Goal: Transaction & Acquisition: Purchase product/service

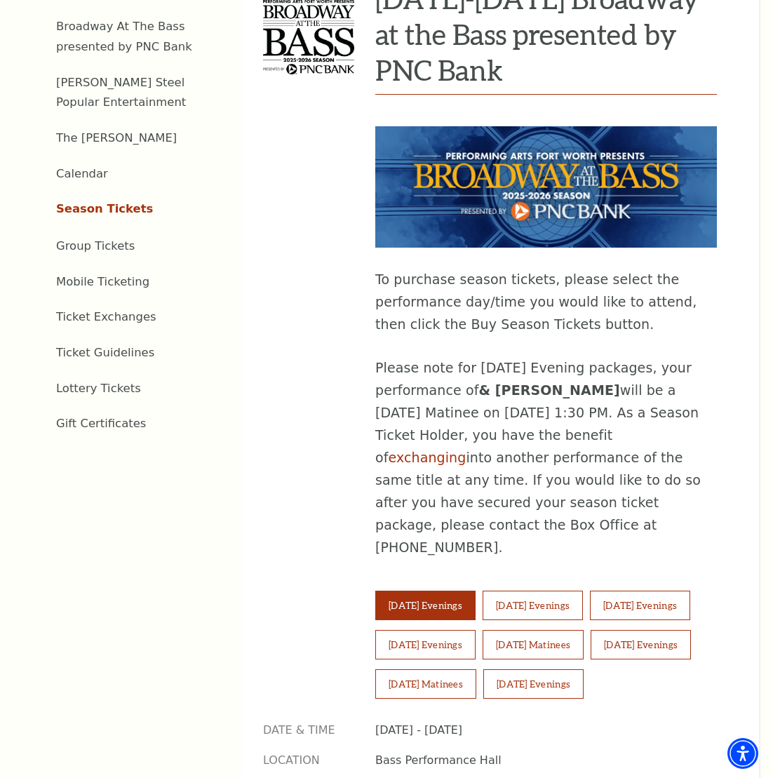
scroll to position [562, 0]
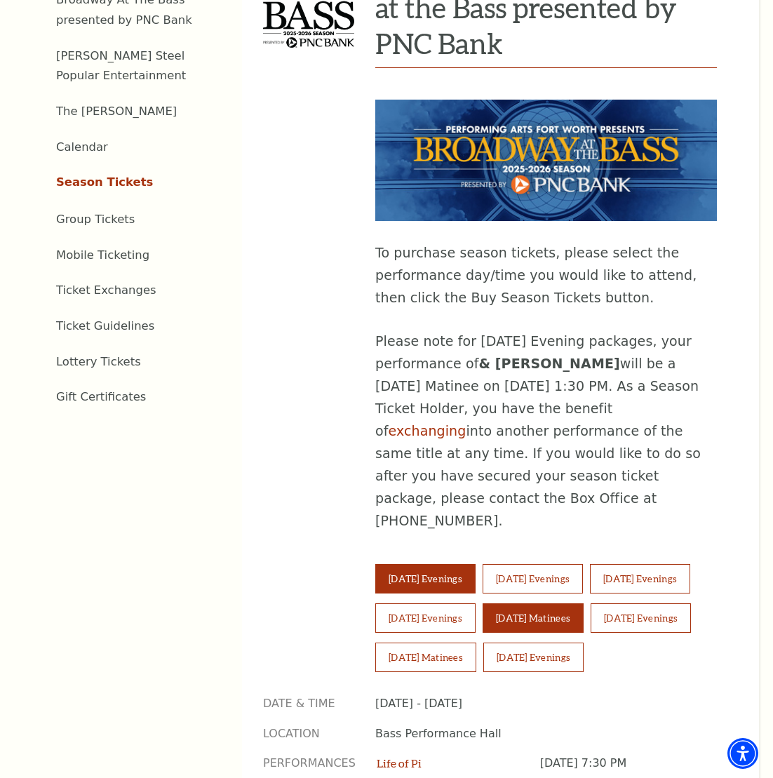
click at [584, 603] on button "[DATE] Matinees" at bounding box center [533, 617] width 101 height 29
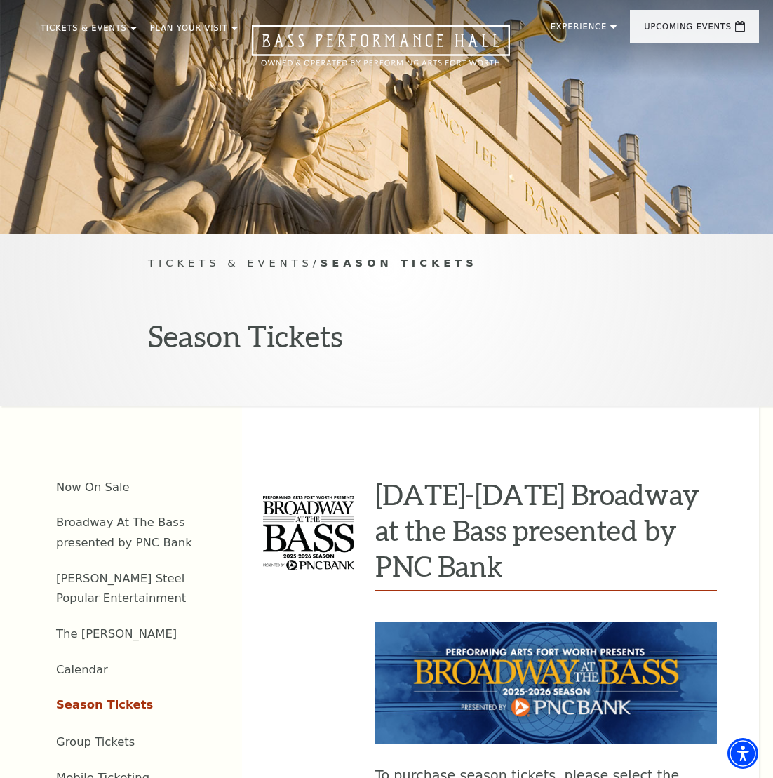
scroll to position [0, 0]
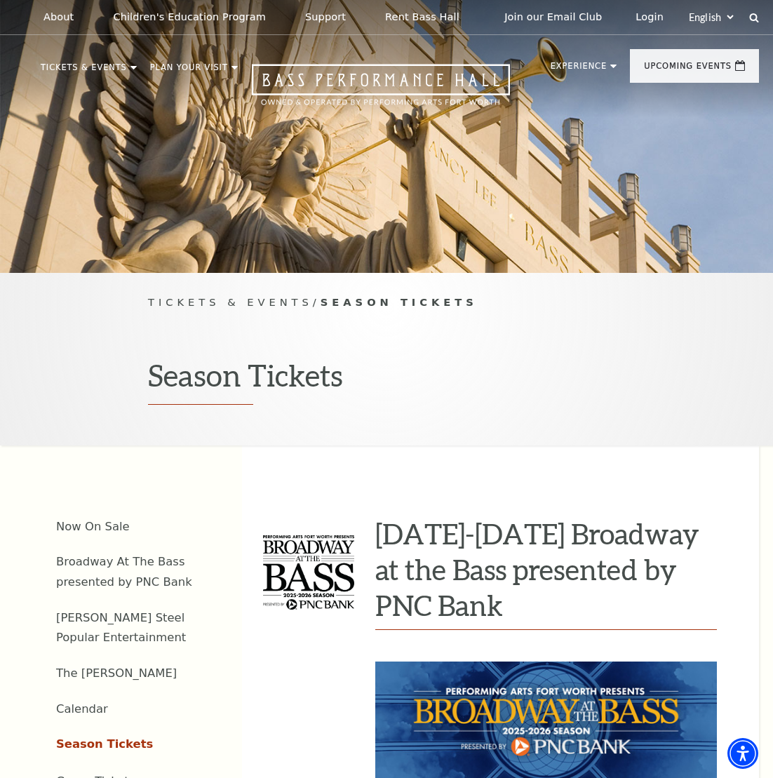
click at [461, 541] on h3 "[DATE]-[DATE] Broadway at the Bass presented by PNC Bank" at bounding box center [546, 568] width 342 height 107
click at [455, 579] on h3 "[DATE]-[DATE] Broadway at the Bass presented by PNC Bank" at bounding box center [546, 568] width 342 height 107
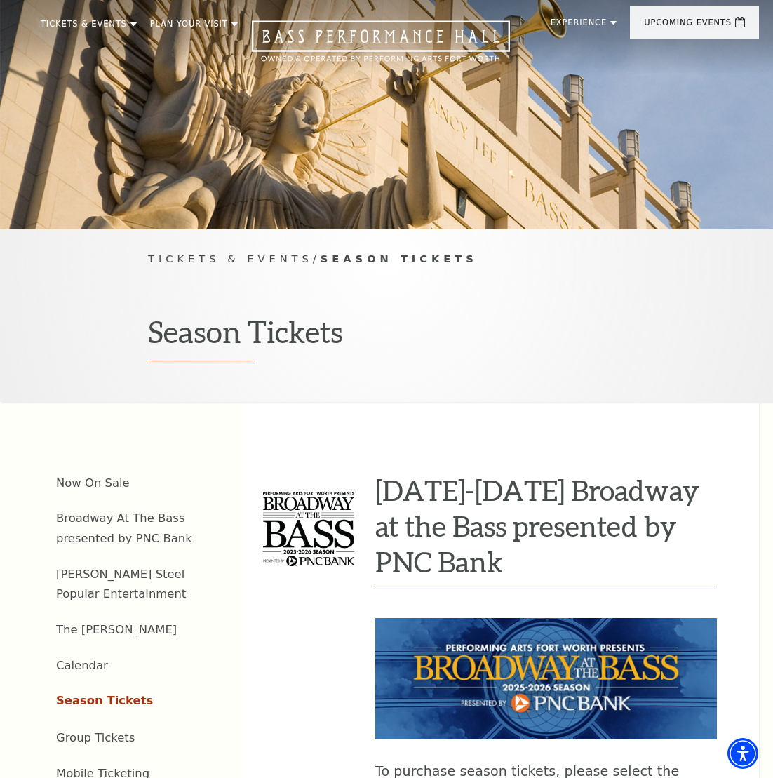
scroll to position [44, 0]
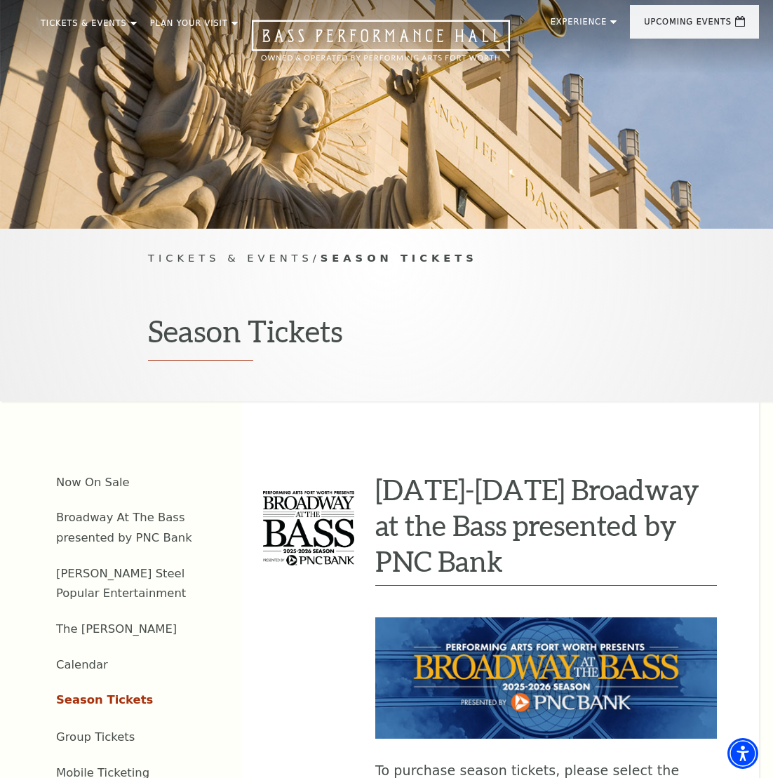
click at [430, 520] on h3 "[DATE]-[DATE] Broadway at the Bass presented by PNC Bank" at bounding box center [546, 524] width 342 height 107
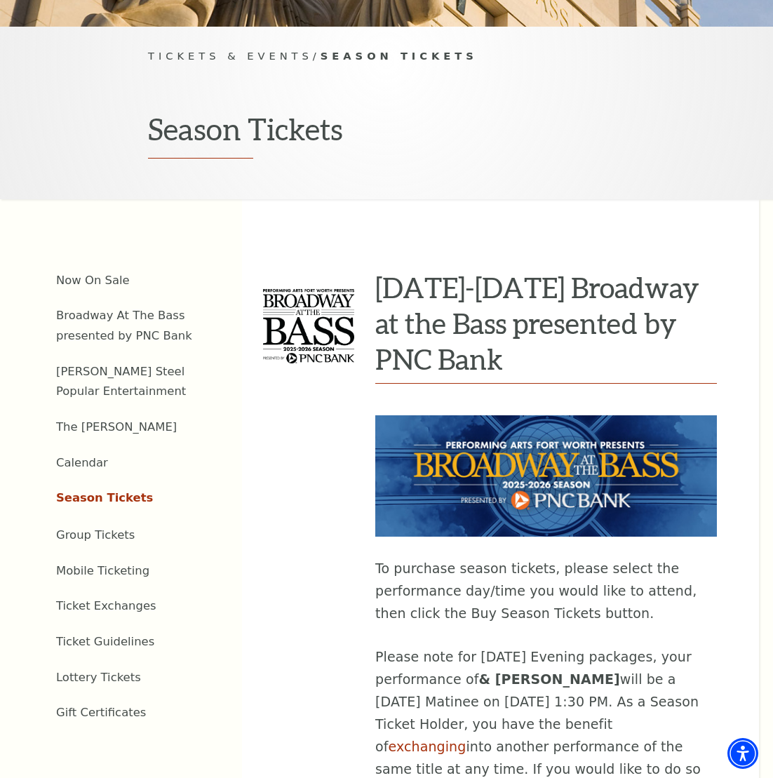
scroll to position [276, 0]
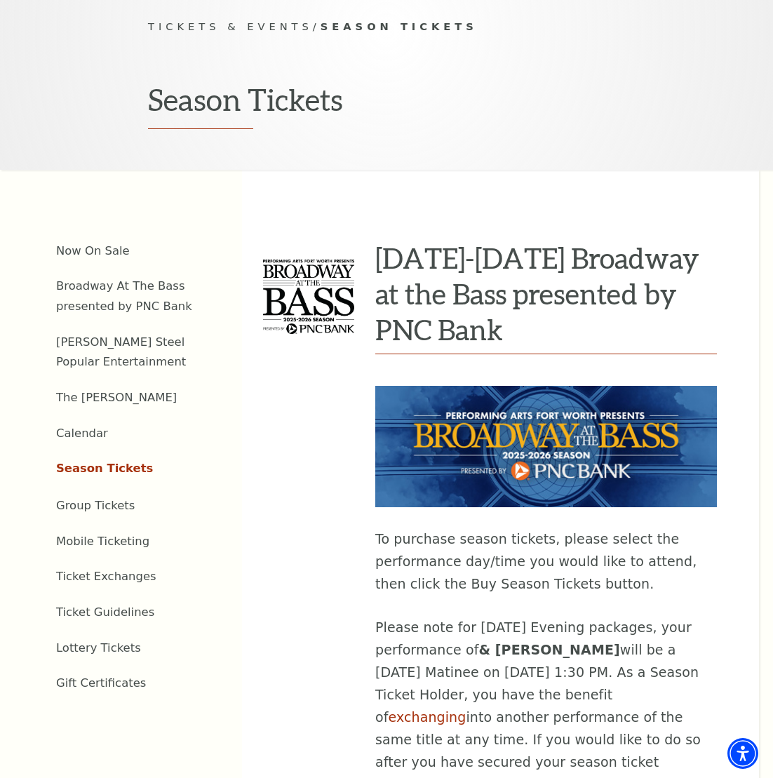
click at [558, 585] on p "To purchase season tickets, please select the performance day/time you would li…" at bounding box center [546, 561] width 342 height 67
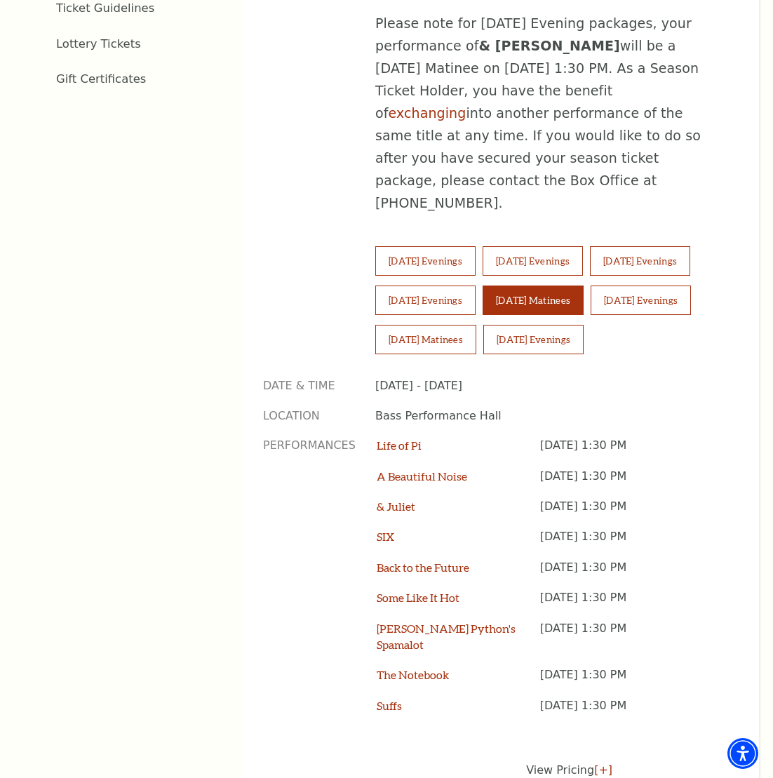
scroll to position [877, 0]
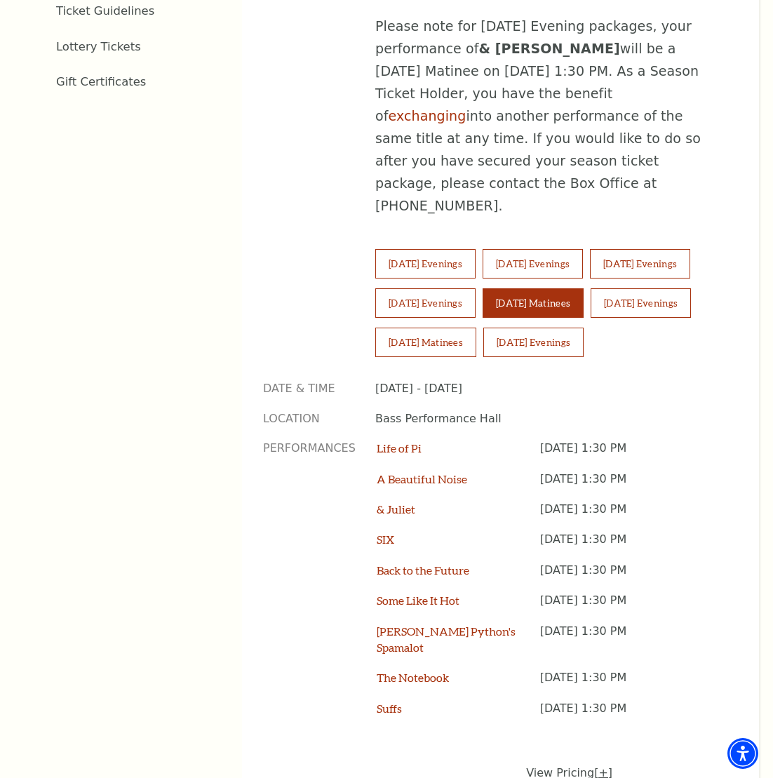
click at [594, 766] on link "[+]" at bounding box center [603, 772] width 18 height 13
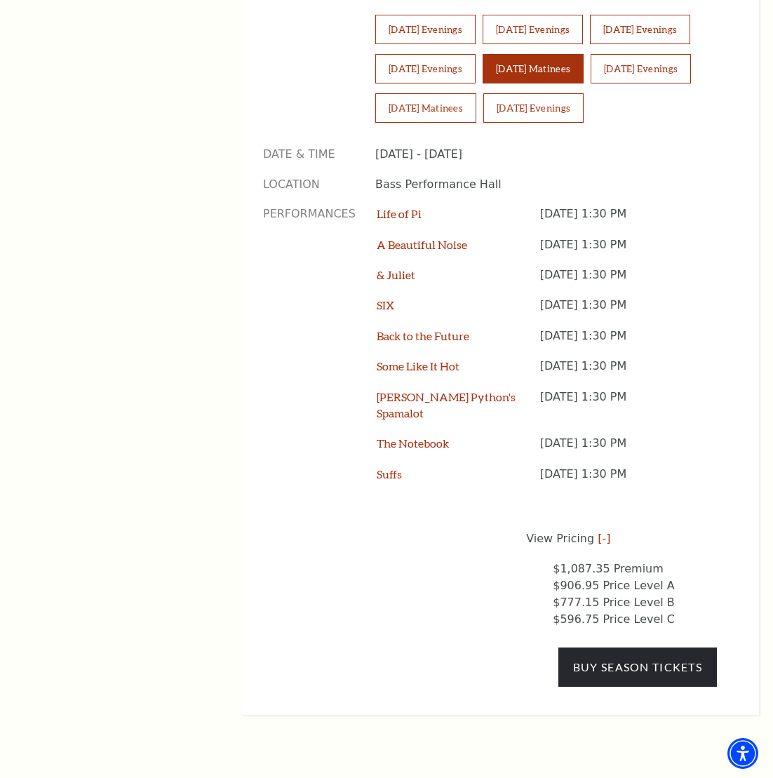
scroll to position [1195, 0]
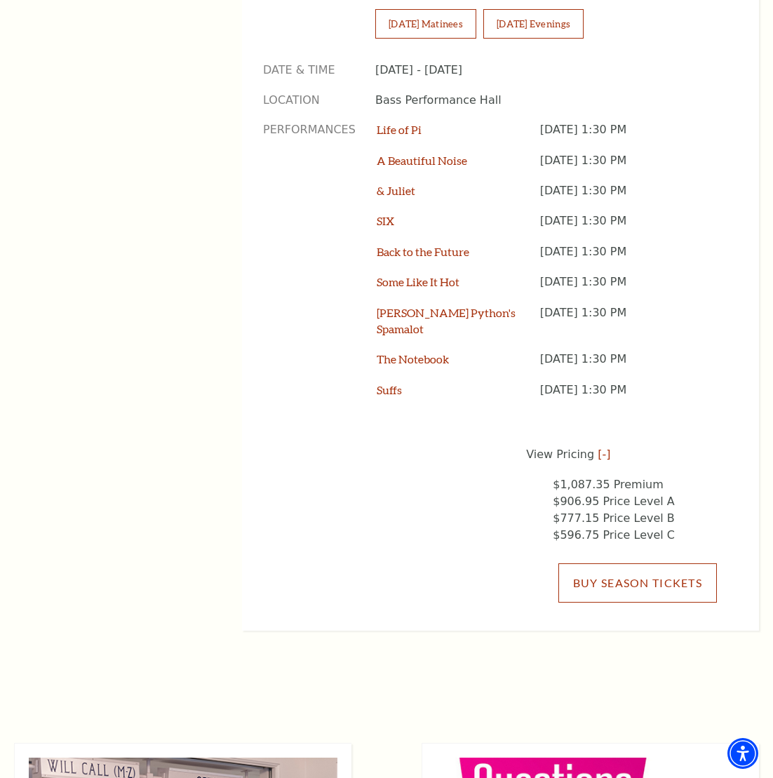
click at [658, 563] on link "Buy Season Tickets" at bounding box center [637, 582] width 159 height 39
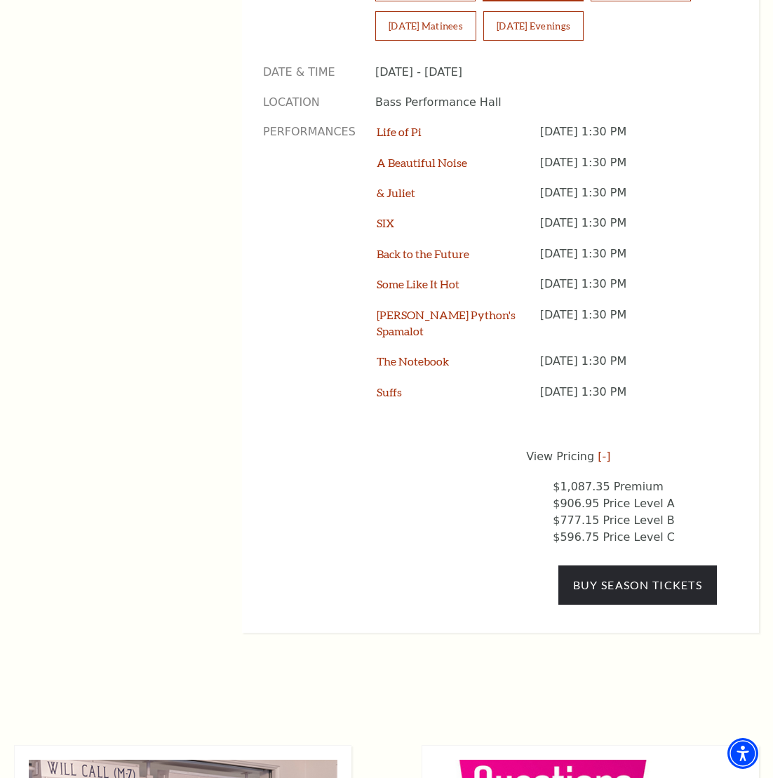
click at [615, 495] on li "$906.95 Price Level A" at bounding box center [635, 503] width 164 height 17
click at [640, 495] on li "$906.95 Price Level A" at bounding box center [635, 503] width 164 height 17
click at [647, 495] on li "$906.95 Price Level A" at bounding box center [635, 503] width 164 height 17
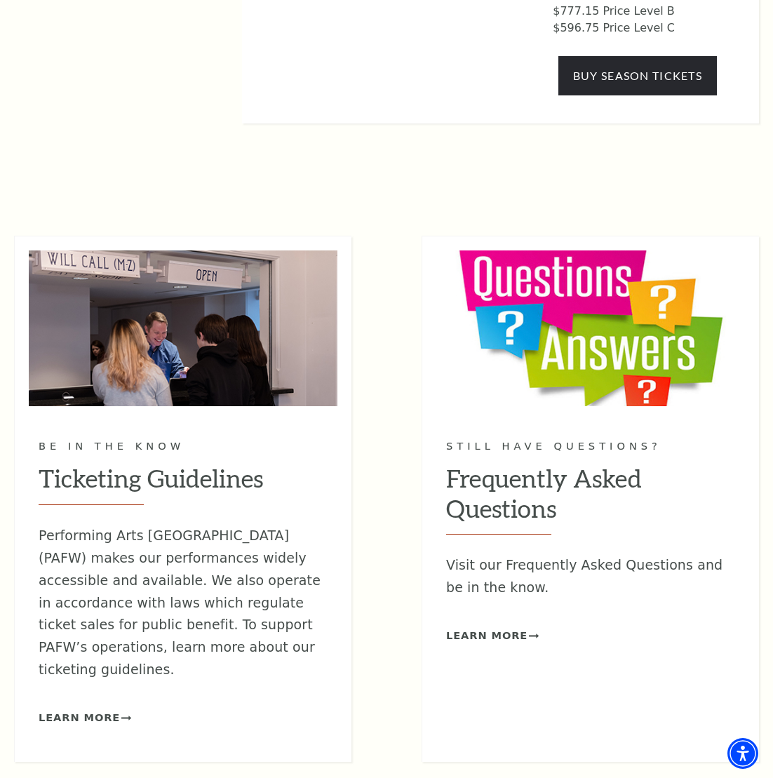
scroll to position [1701, 0]
